Goal: Information Seeking & Learning: Check status

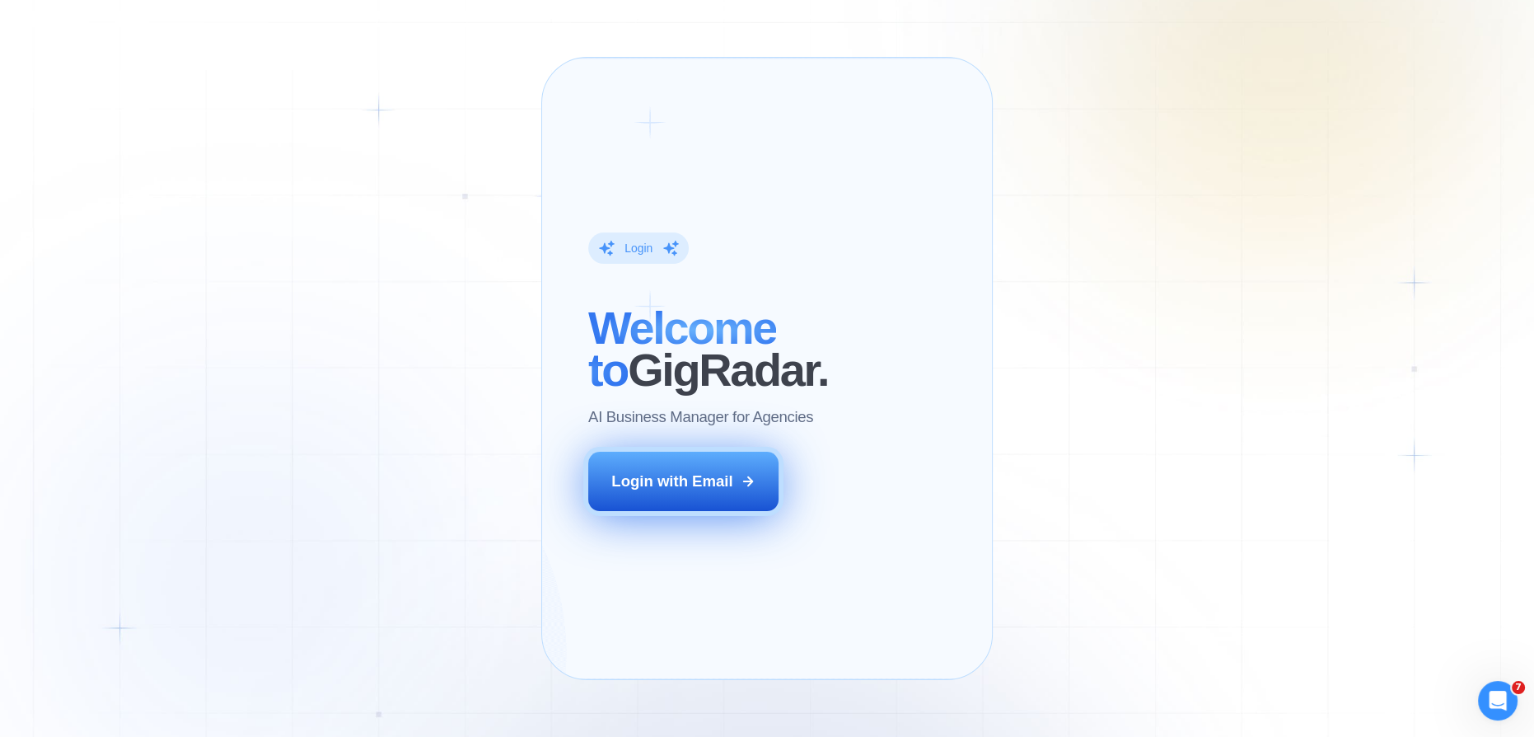
click at [647, 511] on button "Login with Email" at bounding box center [682, 480] width 189 height 59
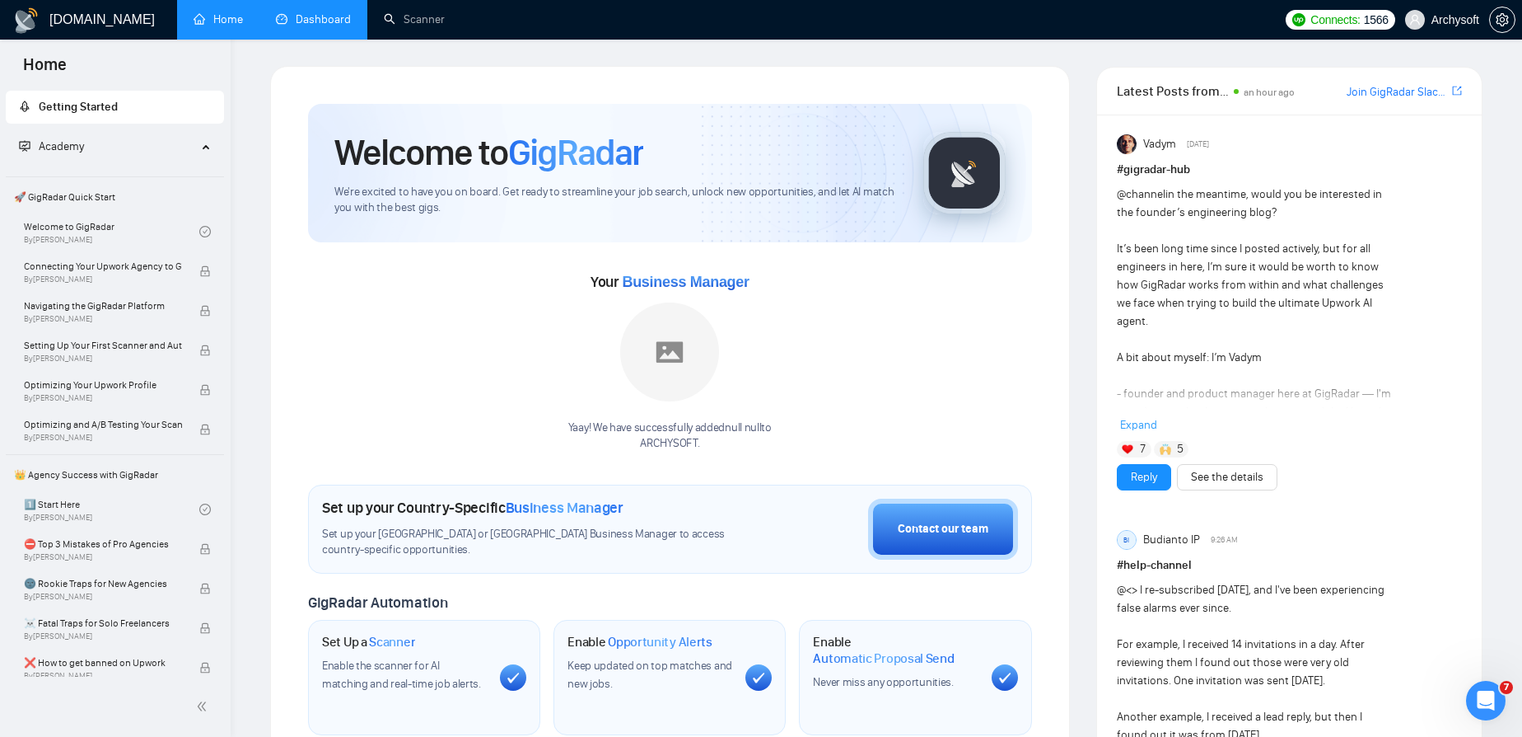
drag, startPoint x: 316, startPoint y: 11, endPoint x: 317, endPoint y: 30, distance: 19.0
click at [316, 12] on link "Dashboard" at bounding box center [313, 19] width 75 height 14
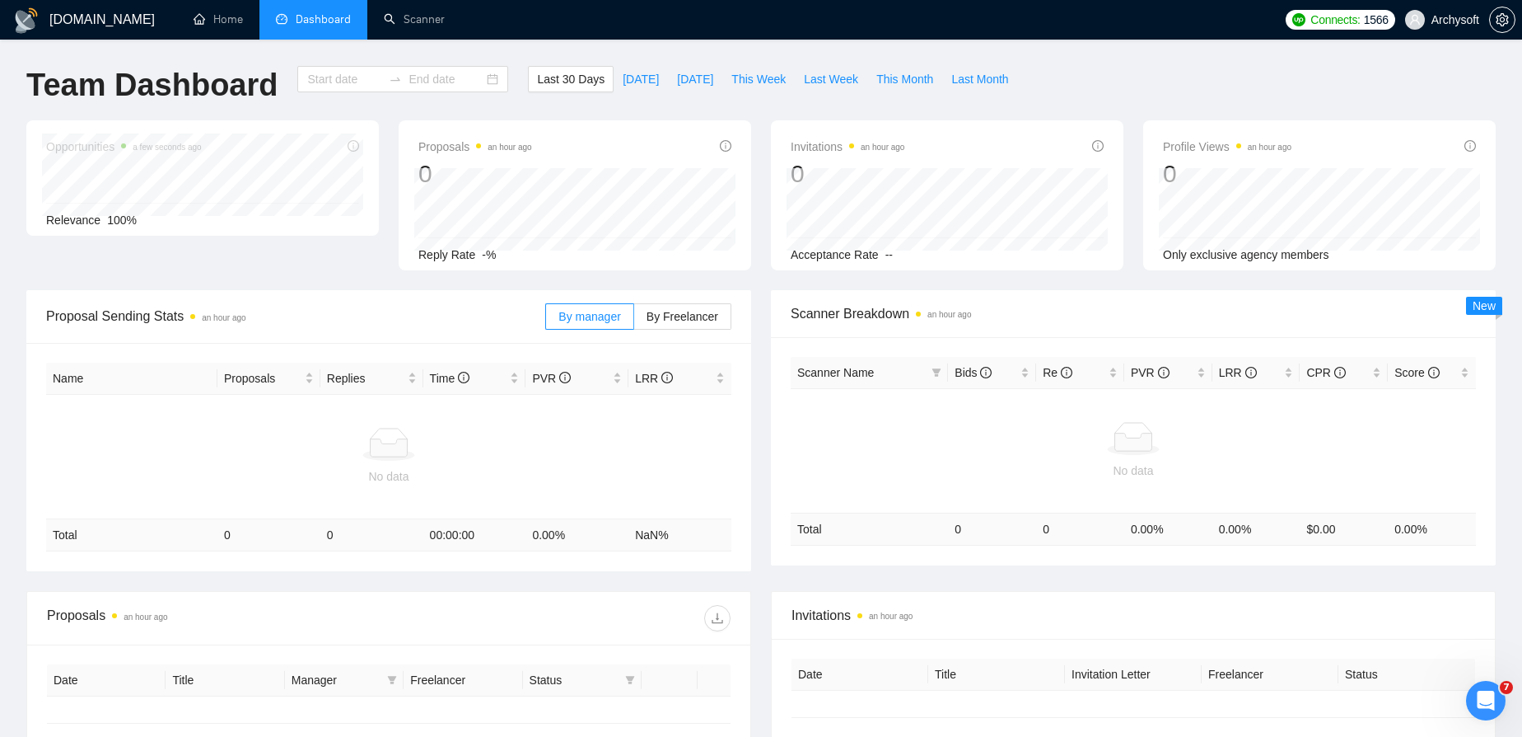
type input "2025-09-13"
type input "2025-10-13"
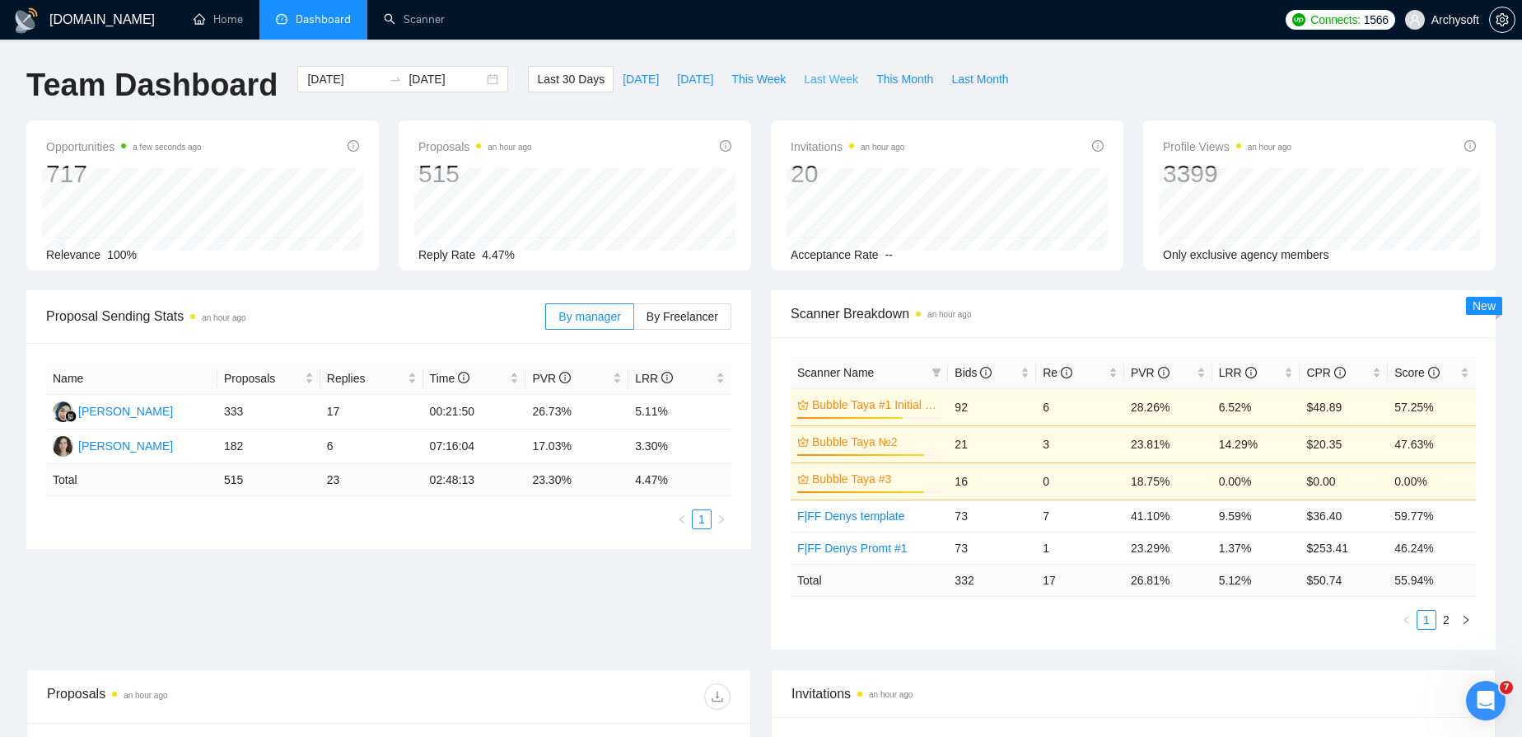
click at [823, 82] on span "Last Week" at bounding box center [831, 79] width 54 height 18
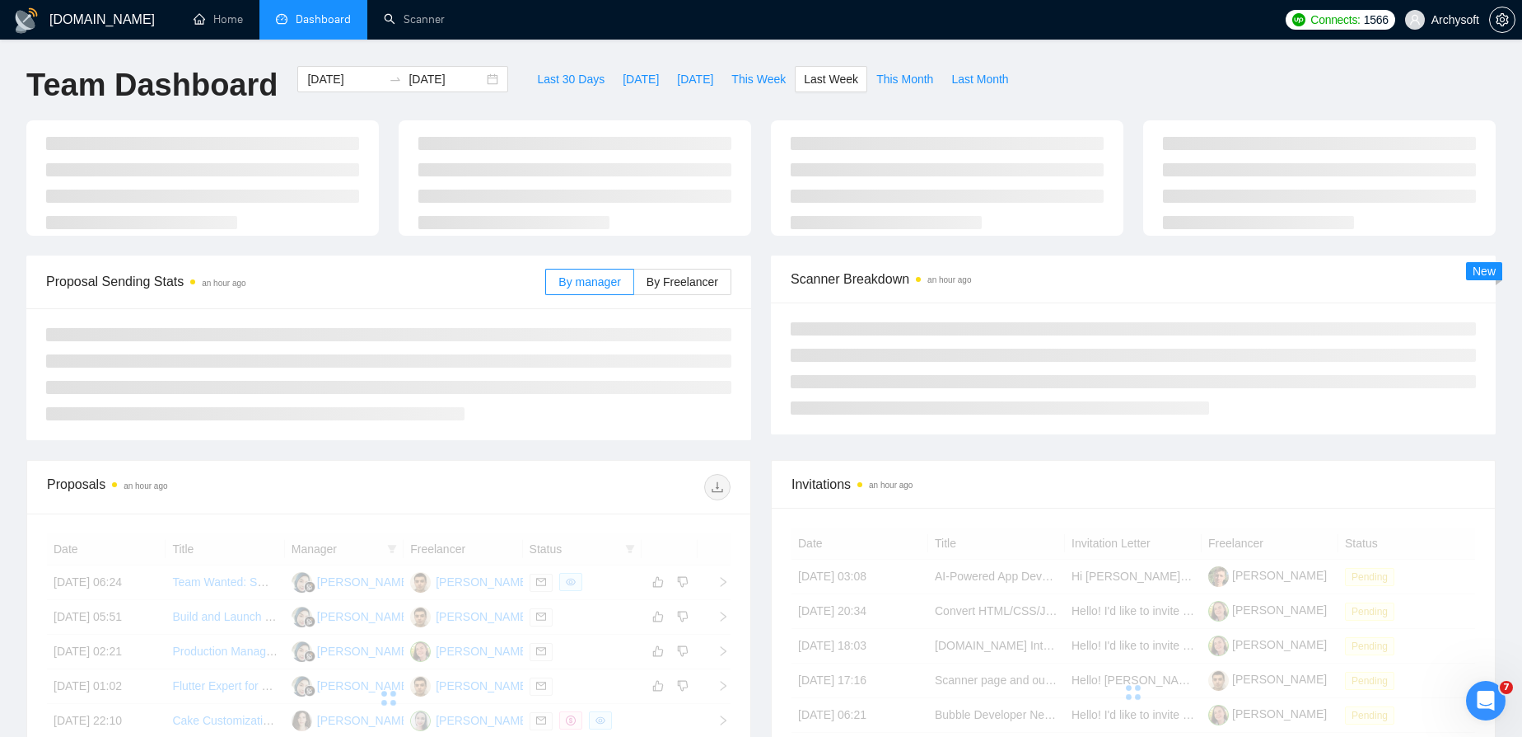
type input "2025-10-06"
type input "2025-10-12"
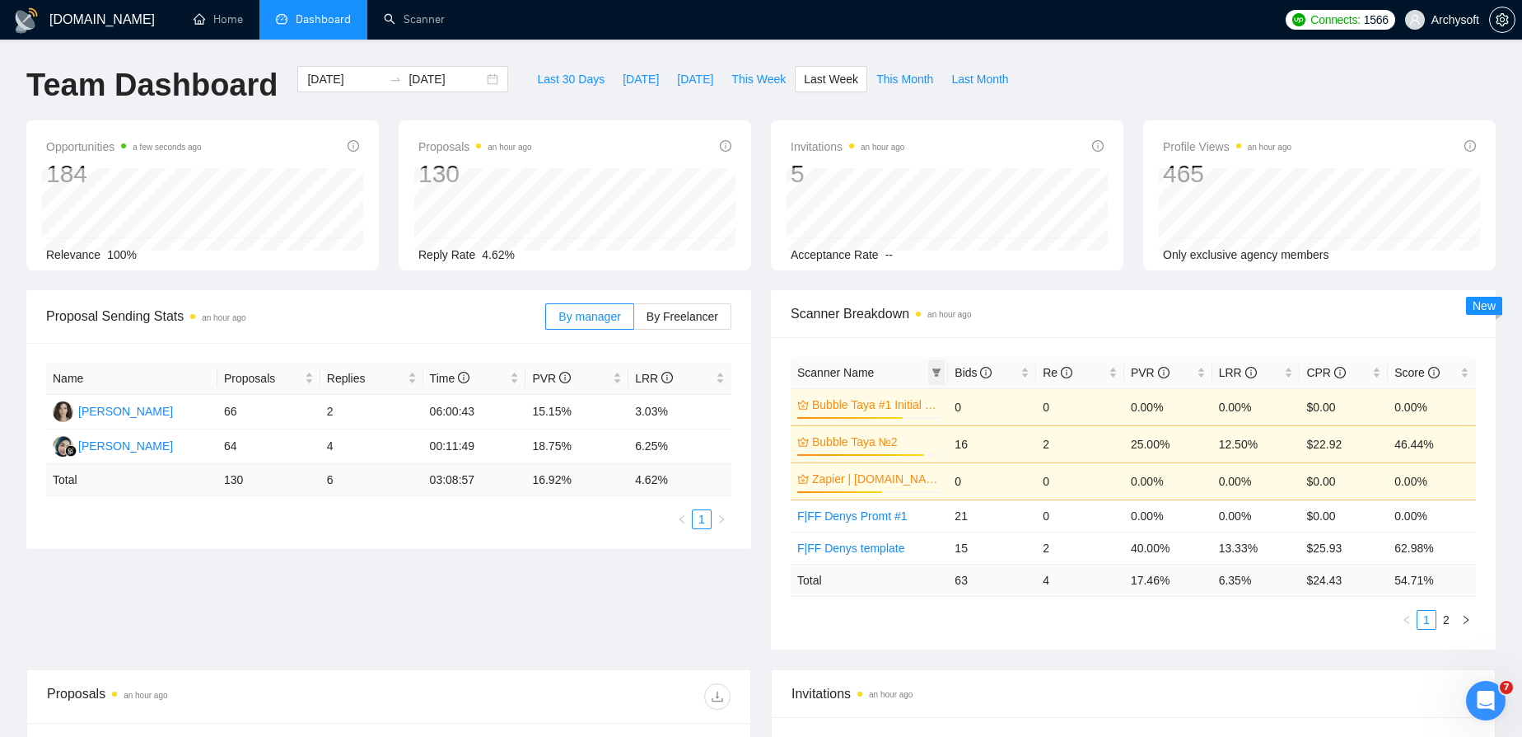
click at [934, 368] on icon "filter" at bounding box center [937, 372] width 9 height 8
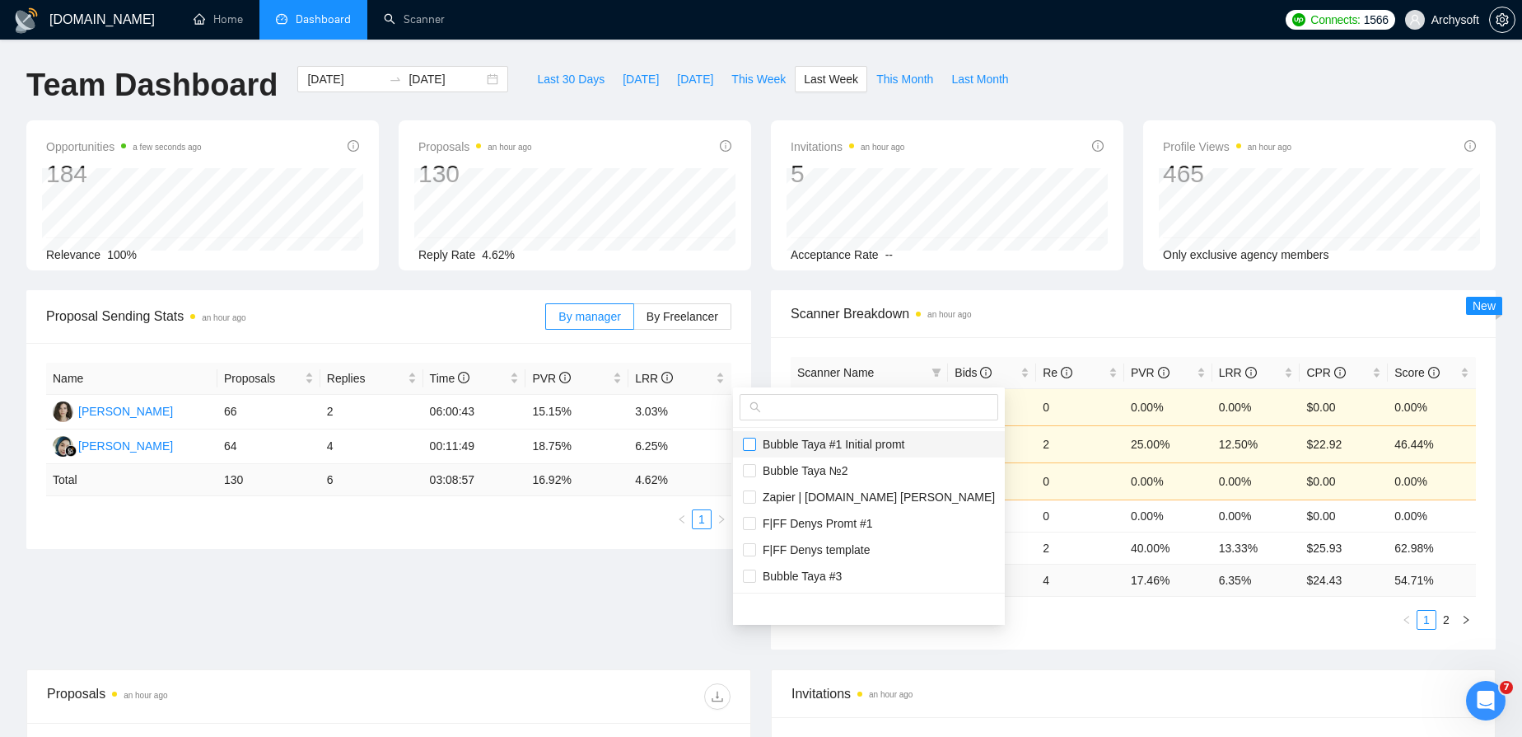
click at [755, 442] on input "checkbox" at bounding box center [749, 443] width 13 height 13
checkbox input "true"
click at [751, 466] on input "checkbox" at bounding box center [749, 470] width 13 height 13
checkbox input "true"
click at [796, 575] on span "Bubble Taya #3" at bounding box center [799, 575] width 86 height 13
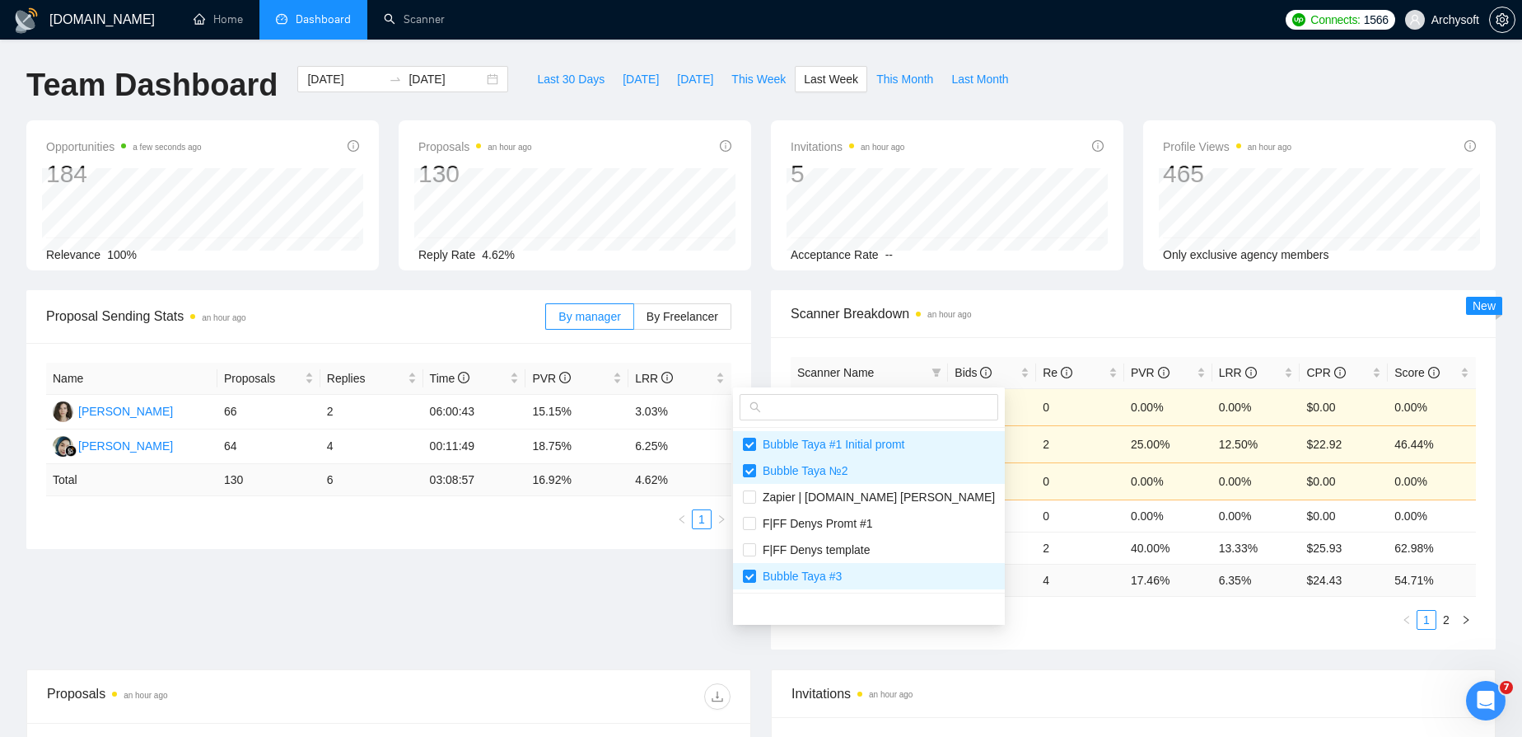
click at [984, 634] on main "Team Dashboard 2025-10-06 2025-10-12 Last 30 Days Today Yesterday This Week Las…" at bounding box center [761, 630] width 1470 height 1128
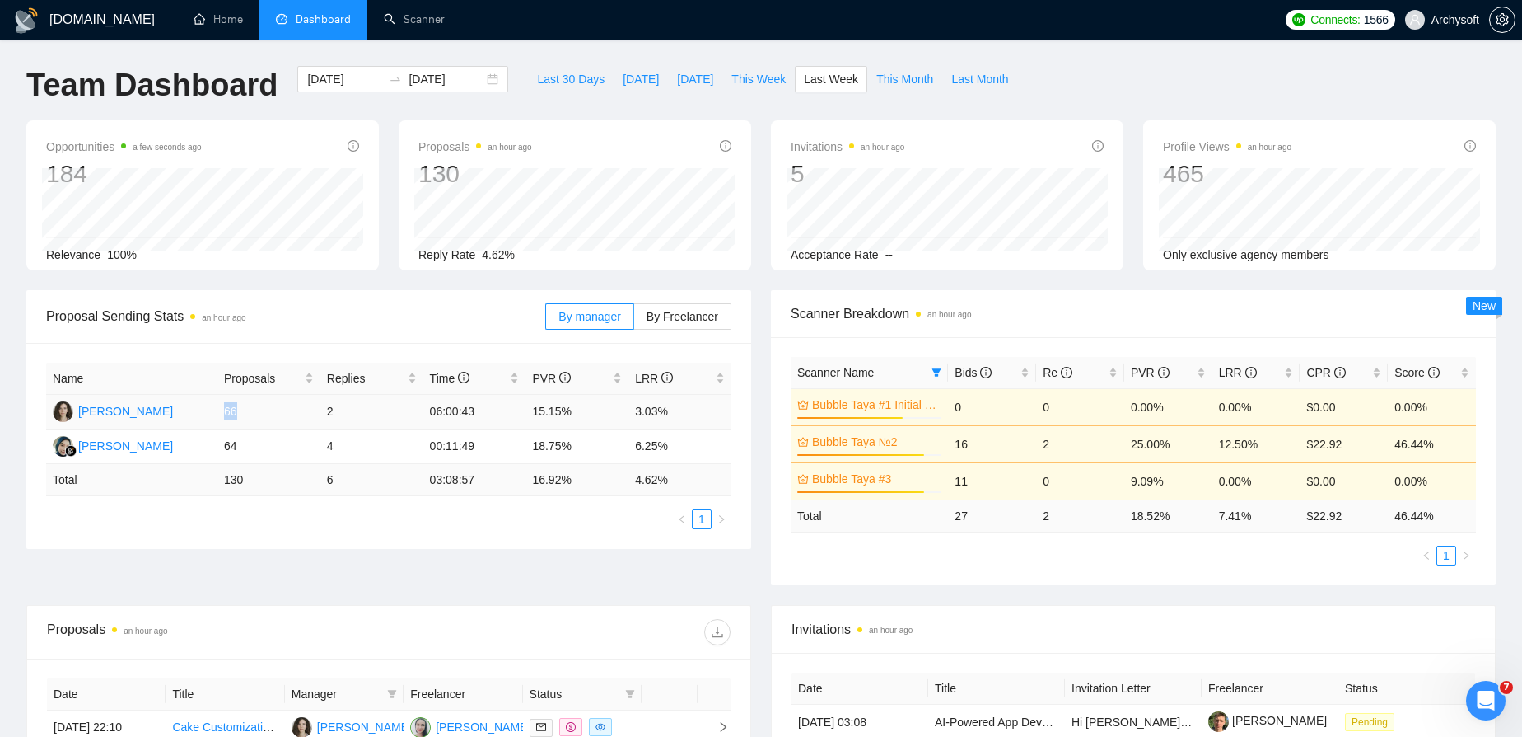
drag, startPoint x: 226, startPoint y: 409, endPoint x: 236, endPoint y: 409, distance: 10.7
click at [236, 409] on td "66" at bounding box center [268, 412] width 103 height 35
click at [236, 410] on td "66" at bounding box center [268, 412] width 103 height 35
click at [325, 412] on td "2" at bounding box center [371, 412] width 103 height 35
drag, startPoint x: 568, startPoint y: 410, endPoint x: 528, endPoint y: 412, distance: 39.6
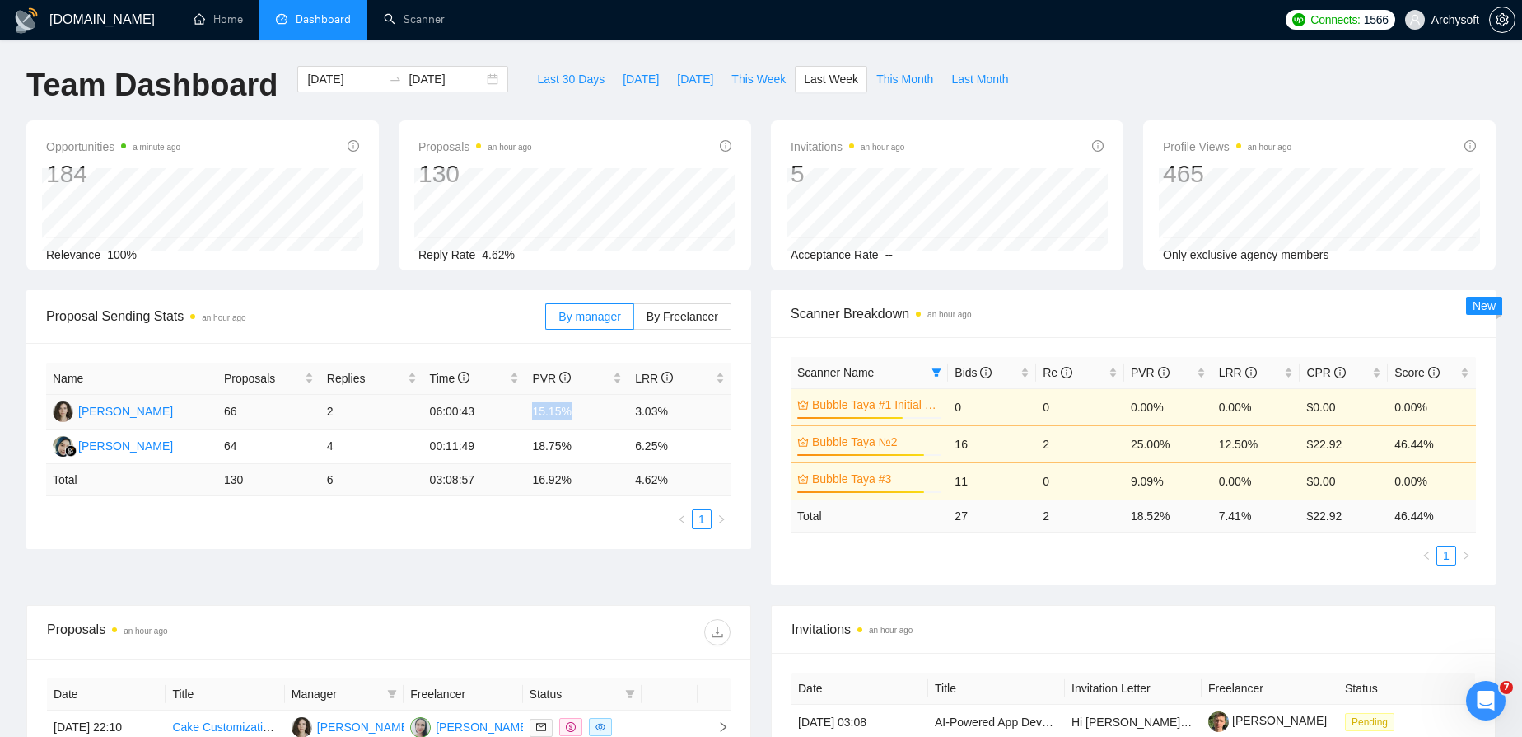
click at [528, 412] on td "15.15%" at bounding box center [577, 412] width 103 height 35
click at [545, 413] on td "15.15%" at bounding box center [577, 412] width 103 height 35
drag, startPoint x: 575, startPoint y: 412, endPoint x: 529, endPoint y: 408, distance: 46.3
click at [529, 408] on td "15.15%" at bounding box center [577, 412] width 103 height 35
drag, startPoint x: 572, startPoint y: 443, endPoint x: 535, endPoint y: 437, distance: 37.5
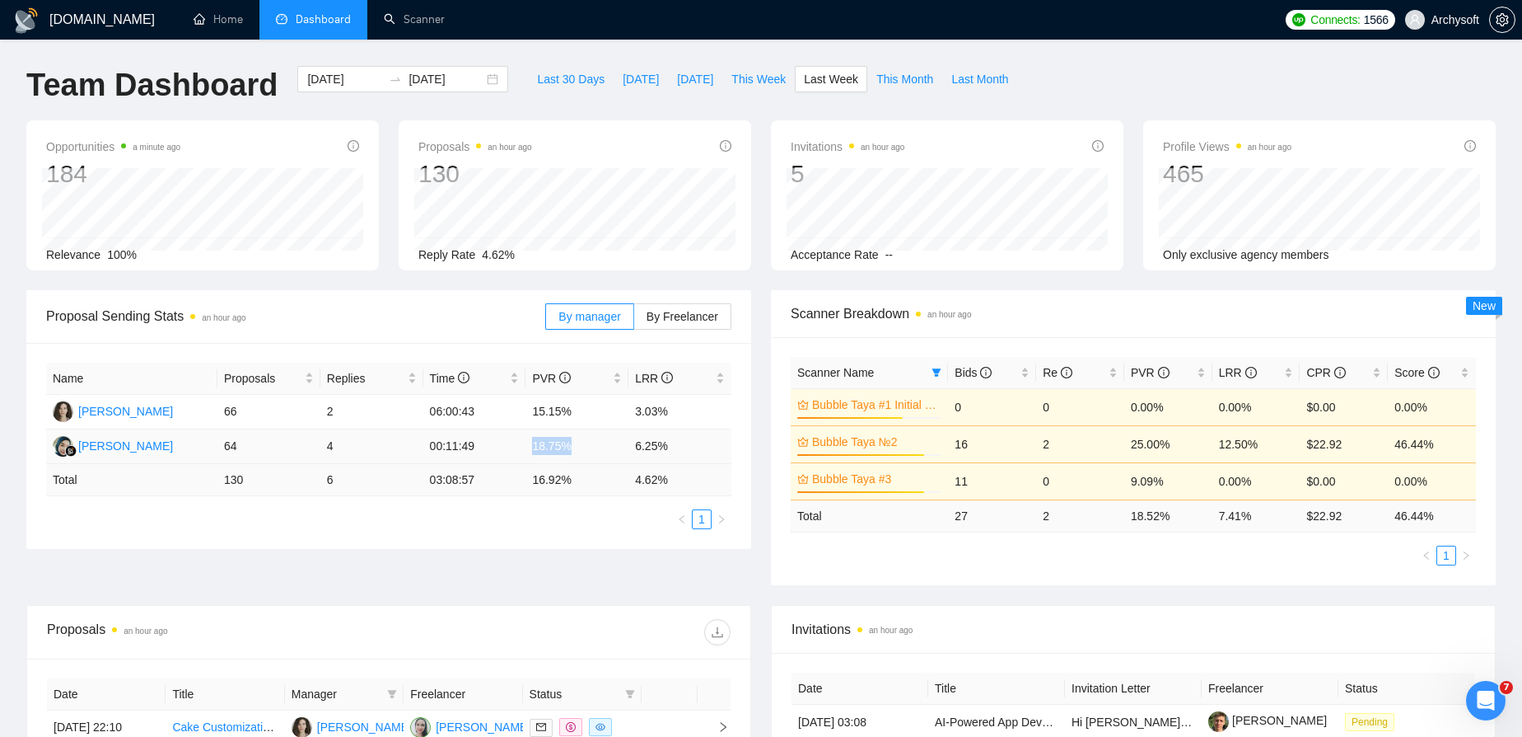
click at [535, 437] on td "18.75%" at bounding box center [577, 446] width 103 height 35
click at [560, 442] on td "18.75%" at bounding box center [577, 446] width 103 height 35
drag, startPoint x: 571, startPoint y: 443, endPoint x: 518, endPoint y: 446, distance: 52.8
click at [518, 446] on tr "Nesya Aurellya 64 4 00:11:49 18.75% 6.25%" at bounding box center [388, 446] width 685 height 35
click at [568, 448] on td "18.75%" at bounding box center [577, 446] width 103 height 35
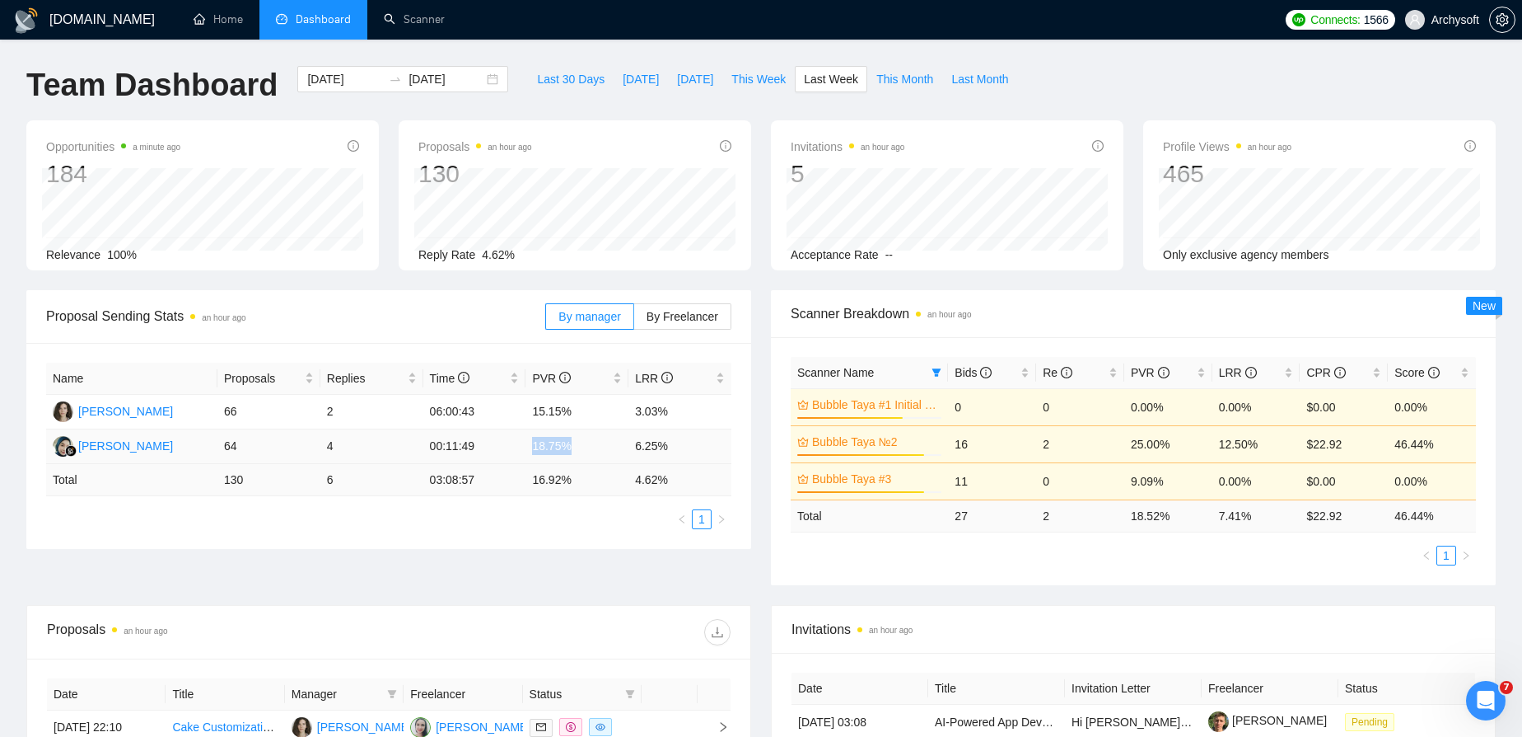
drag, startPoint x: 569, startPoint y: 446, endPoint x: 522, endPoint y: 445, distance: 47.0
click at [522, 445] on tr "Nesya Aurellya 64 4 00:11:49 18.75% 6.25%" at bounding box center [388, 446] width 685 height 35
click at [542, 443] on td "18.75%" at bounding box center [577, 446] width 103 height 35
click at [940, 370] on icon "filter" at bounding box center [937, 372] width 9 height 8
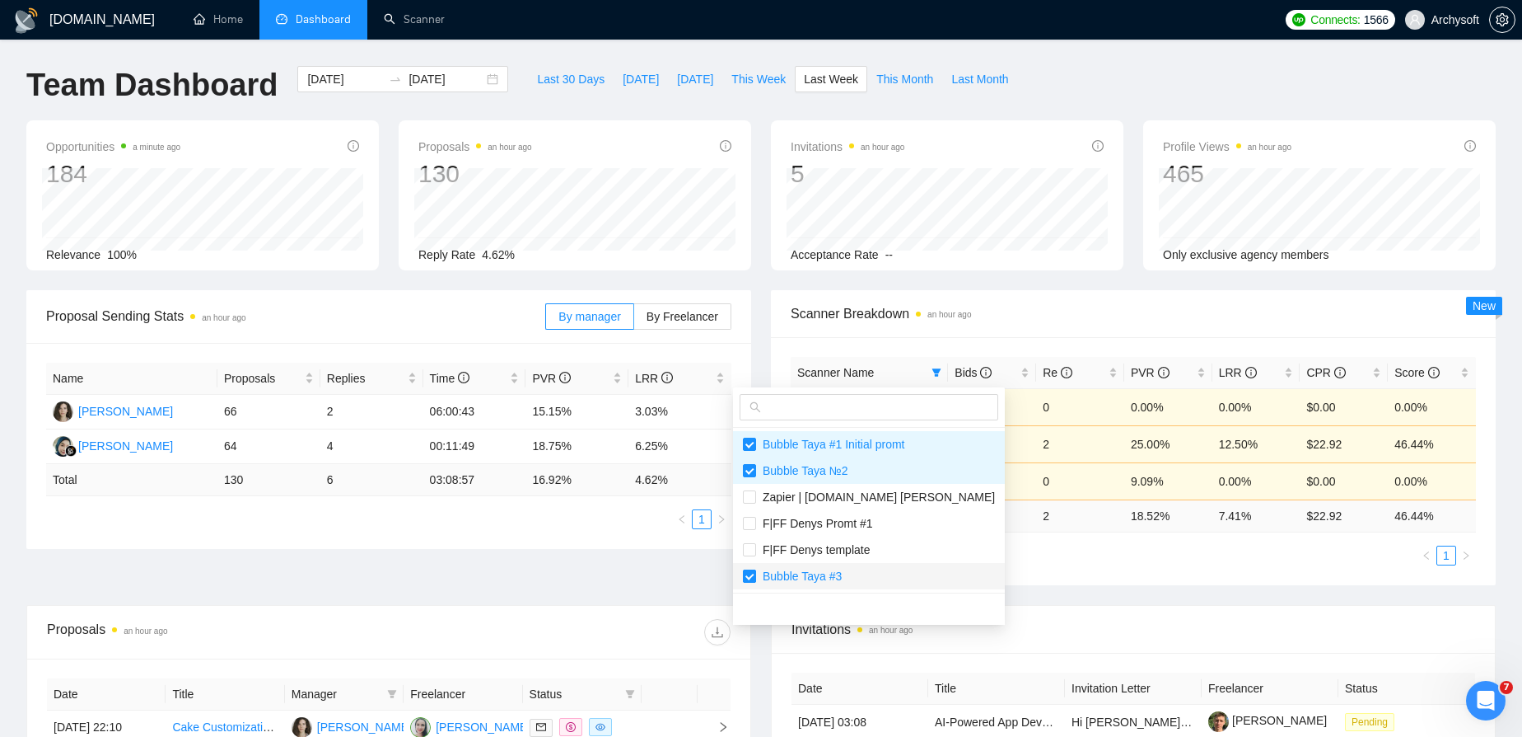
click at [749, 573] on input "checkbox" at bounding box center [749, 575] width 13 height 13
checkbox input "false"
drag, startPoint x: 753, startPoint y: 494, endPoint x: 753, endPoint y: 460, distance: 34.6
click at [753, 493] on input "checkbox" at bounding box center [749, 496] width 13 height 13
checkbox input "true"
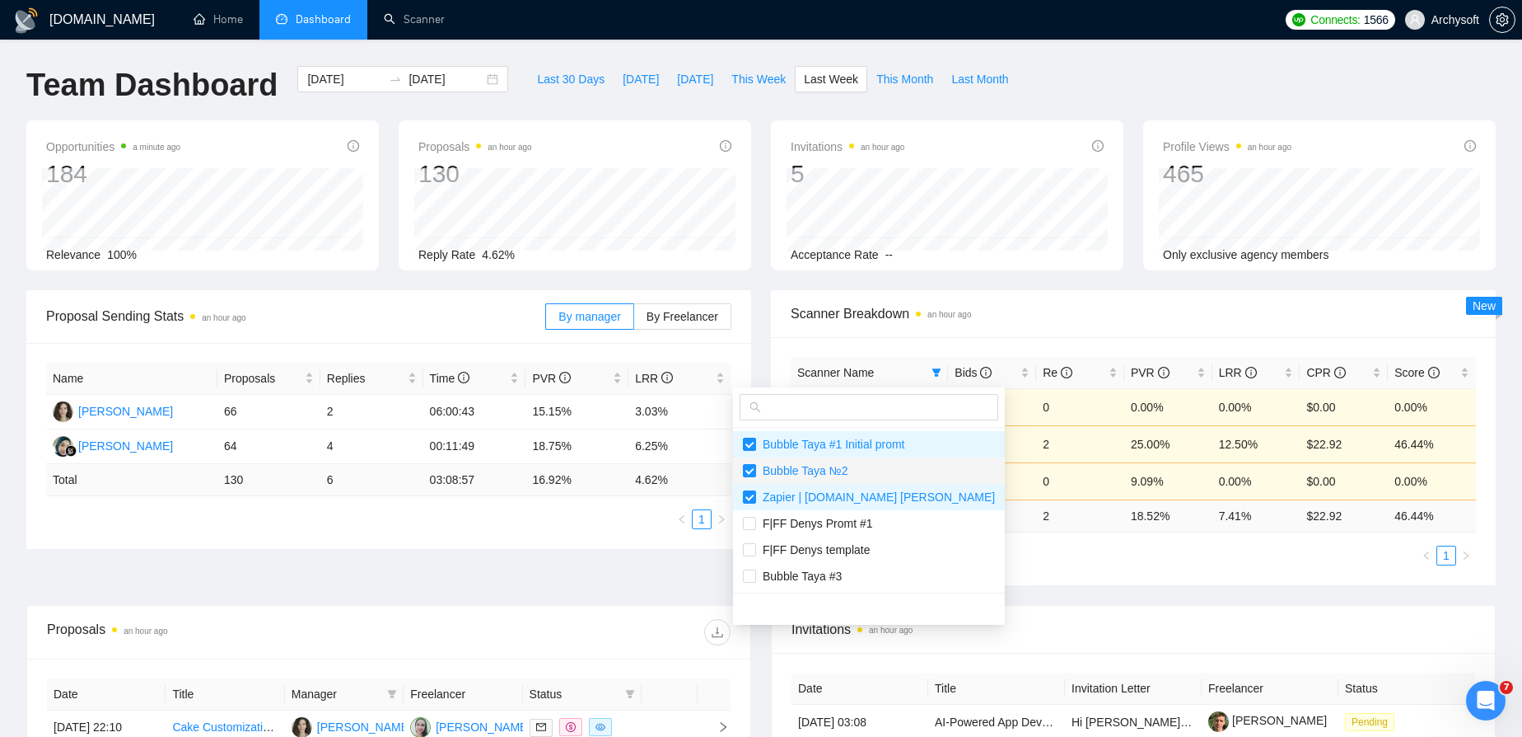
click at [753, 460] on li "Bubble Taya №2" at bounding box center [869, 470] width 272 height 26
checkbox input "false"
click at [753, 442] on input "checkbox" at bounding box center [749, 443] width 13 height 13
checkbox input "false"
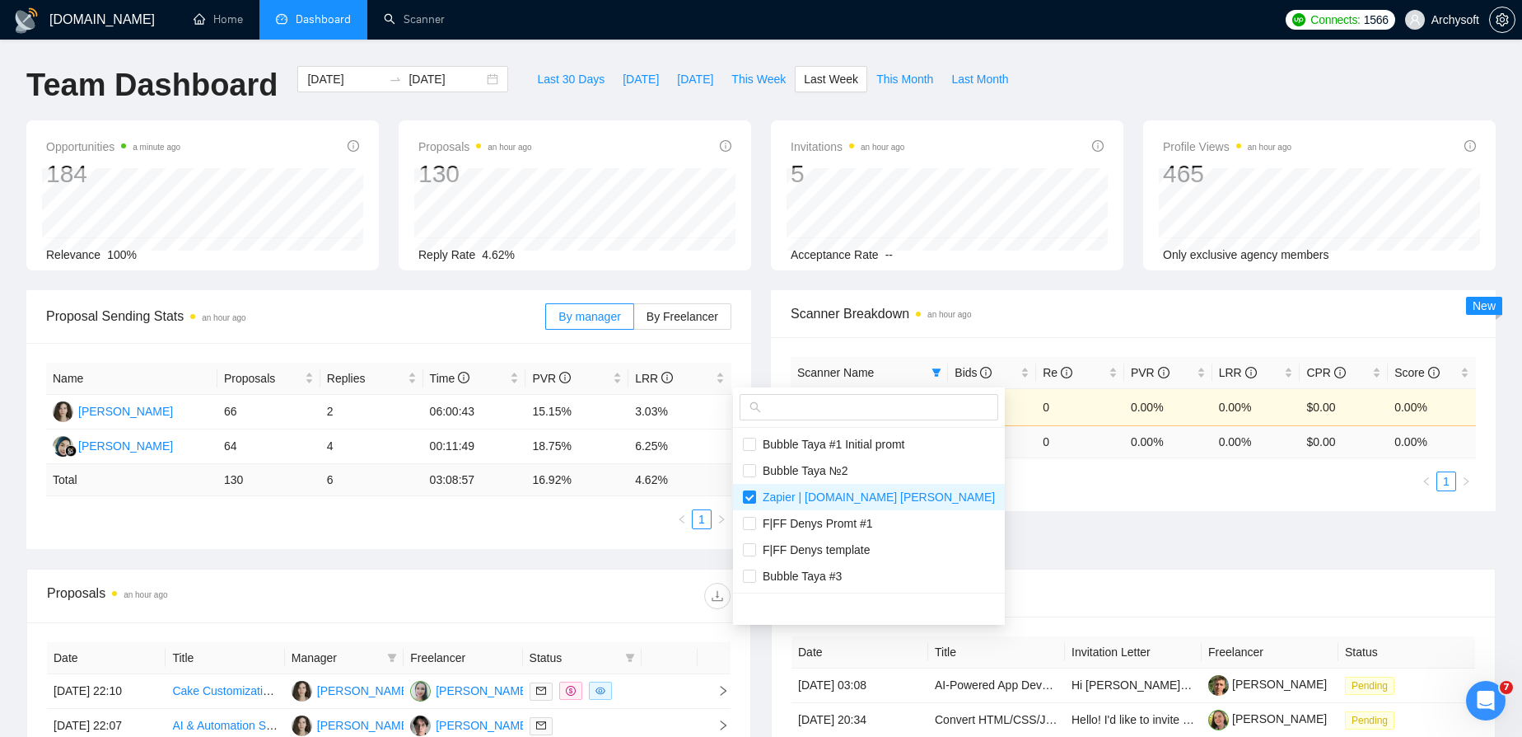
click at [1051, 574] on main "Team Dashboard 2025-10-06 2025-10-12 Last 30 Days Today Yesterday This Week Las…" at bounding box center [761, 579] width 1470 height 1027
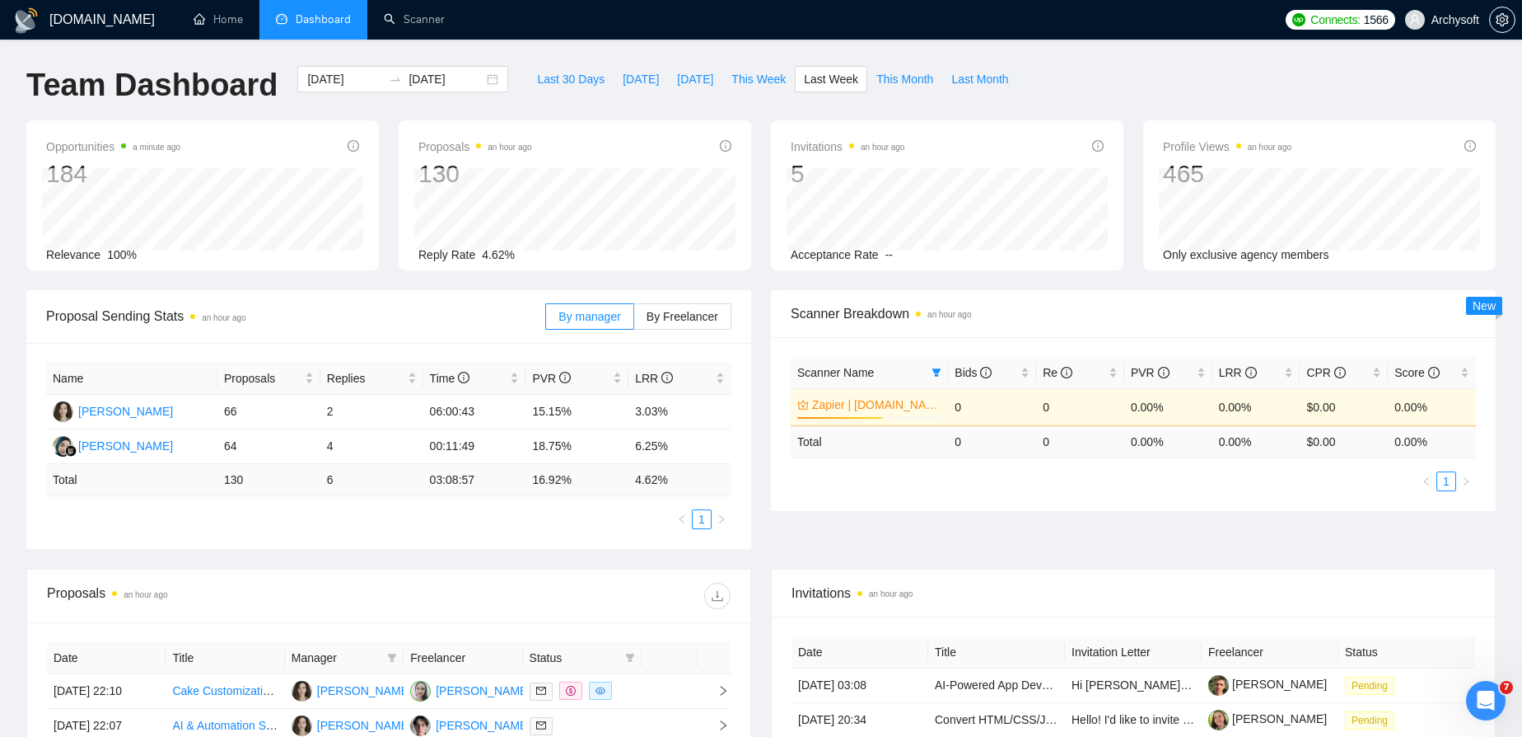
click at [940, 487] on ul "1" at bounding box center [1133, 481] width 685 height 20
